Goal: Task Accomplishment & Management: Use online tool/utility

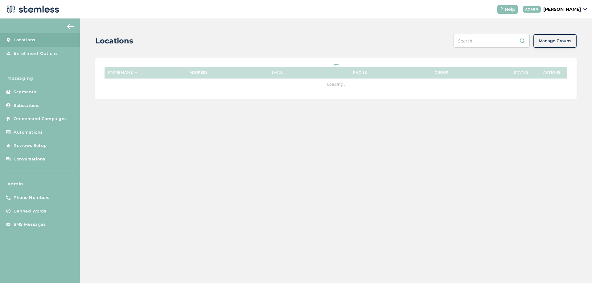
click at [561, 10] on p "[PERSON_NAME]" at bounding box center [563, 9] width 38 height 6
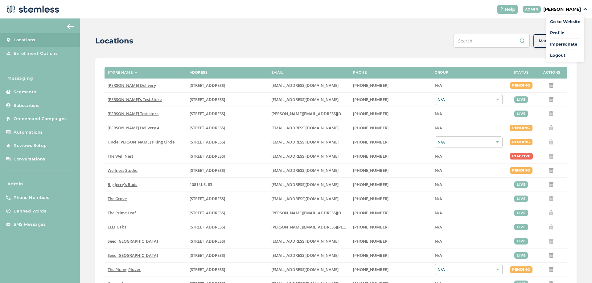
click at [558, 45] on span "Impersonate" at bounding box center [565, 44] width 30 height 6
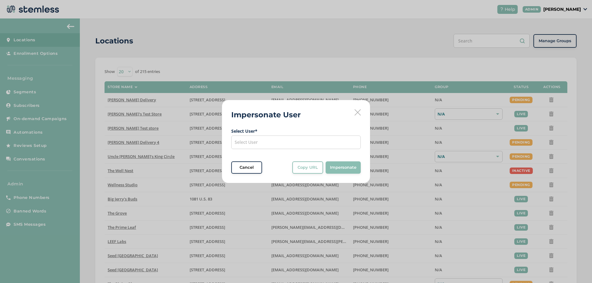
click at [327, 142] on div "Select User" at bounding box center [296, 143] width 130 height 14
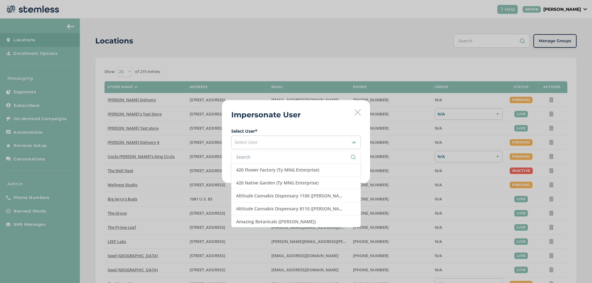
click at [263, 157] on input "text" at bounding box center [296, 157] width 120 height 6
click at [258, 156] on input "text" at bounding box center [296, 157] width 120 height 6
click at [261, 157] on input "text" at bounding box center [296, 157] width 120 height 6
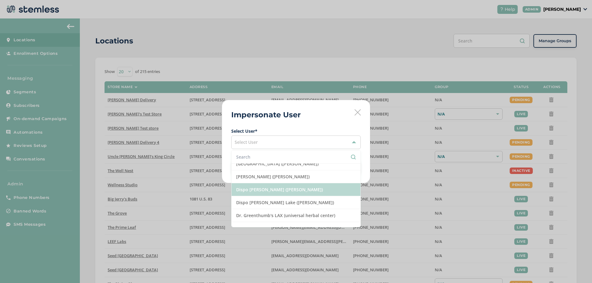
scroll to position [481, 0]
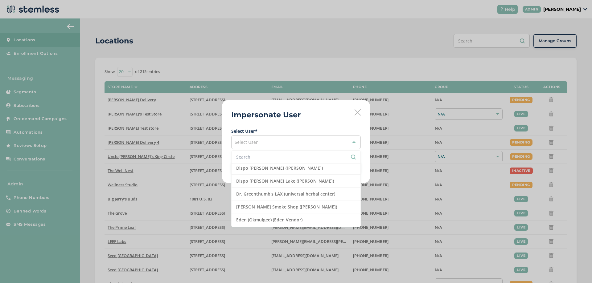
click at [261, 159] on input "text" at bounding box center [296, 157] width 120 height 6
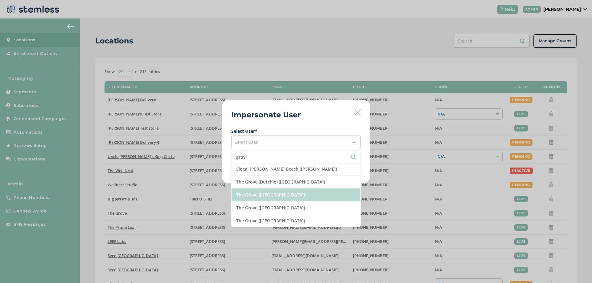
type input "grov"
click at [261, 193] on li "The Grove ([GEOGRAPHIC_DATA])" at bounding box center [296, 195] width 129 height 13
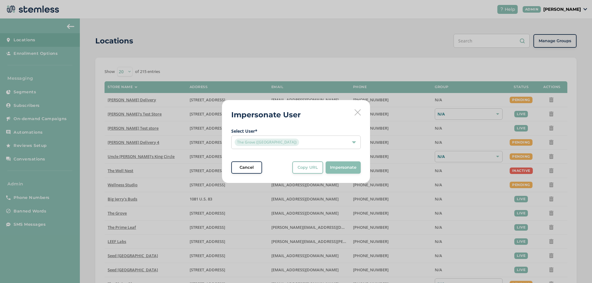
click at [306, 170] on span "Copy URL" at bounding box center [308, 168] width 20 height 6
